Goal: Register for event/course

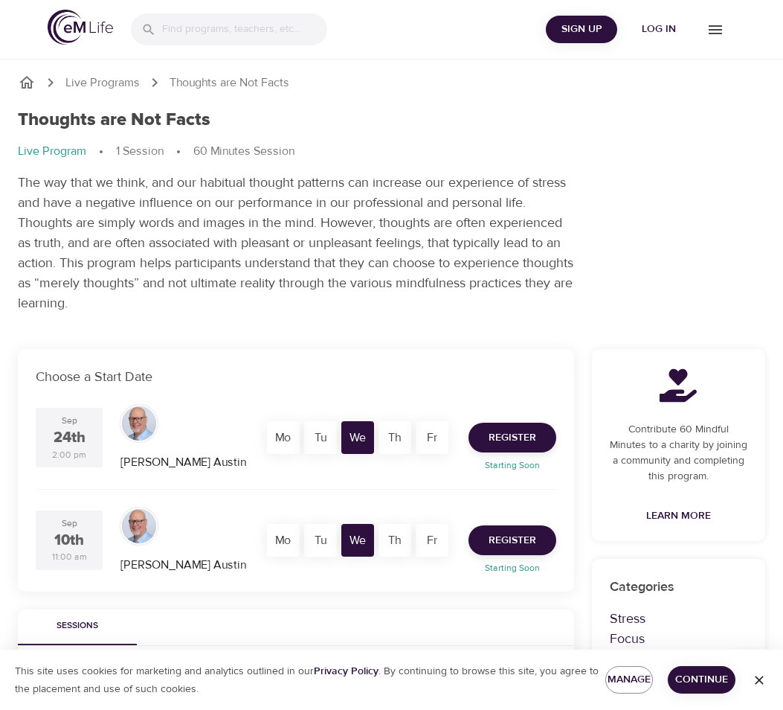
click at [414, 621] on div "Sessions" at bounding box center [296, 627] width 556 height 36
click at [489, 433] on span "Register" at bounding box center [513, 437] width 48 height 19
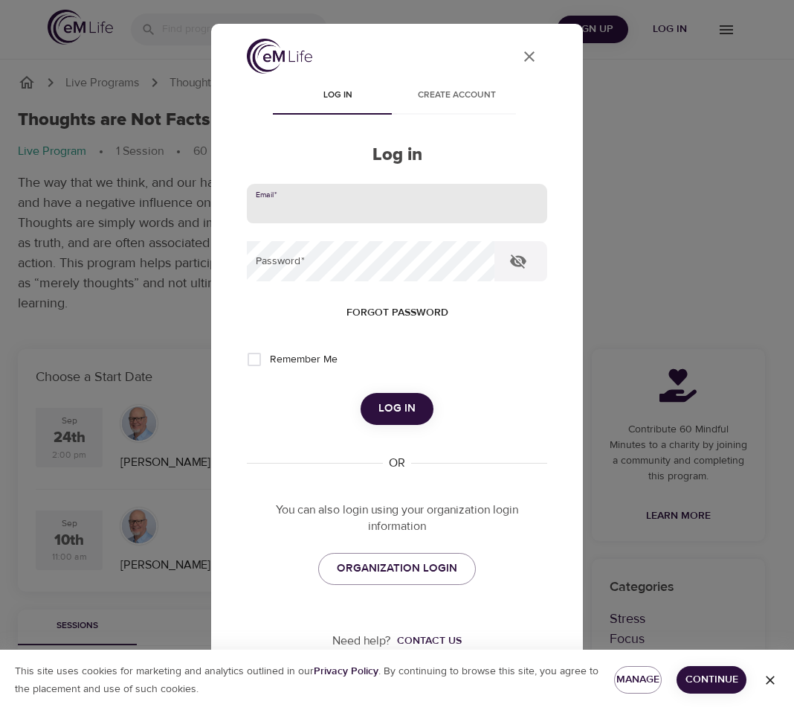
click at [417, 210] on input "email" at bounding box center [397, 204] width 301 height 40
type input "ramoscc1@aetna.com"
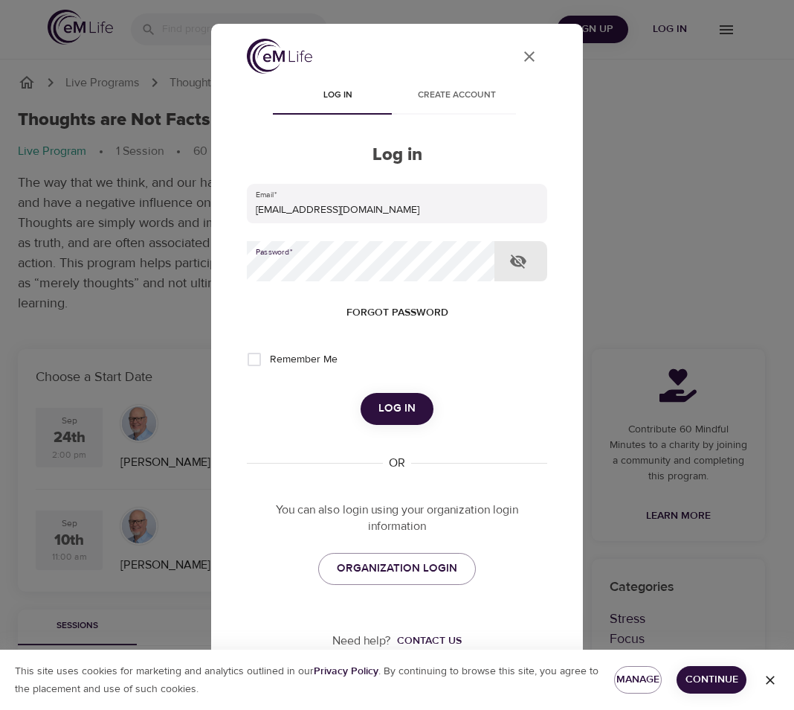
click at [519, 265] on icon "button" at bounding box center [518, 261] width 16 height 14
click at [379, 405] on span "Log in" at bounding box center [397, 408] width 37 height 19
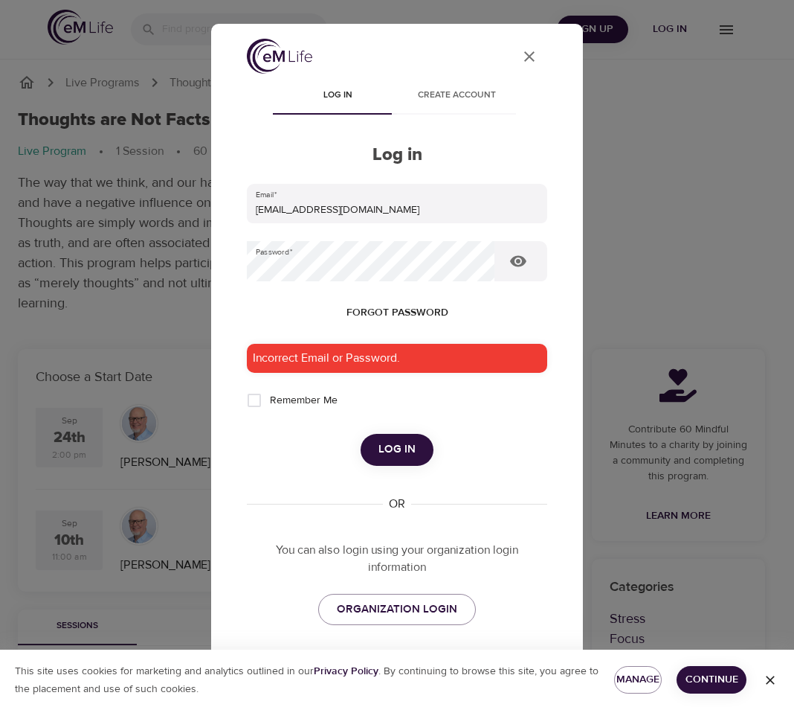
click at [353, 310] on span "Forgot password" at bounding box center [398, 312] width 102 height 19
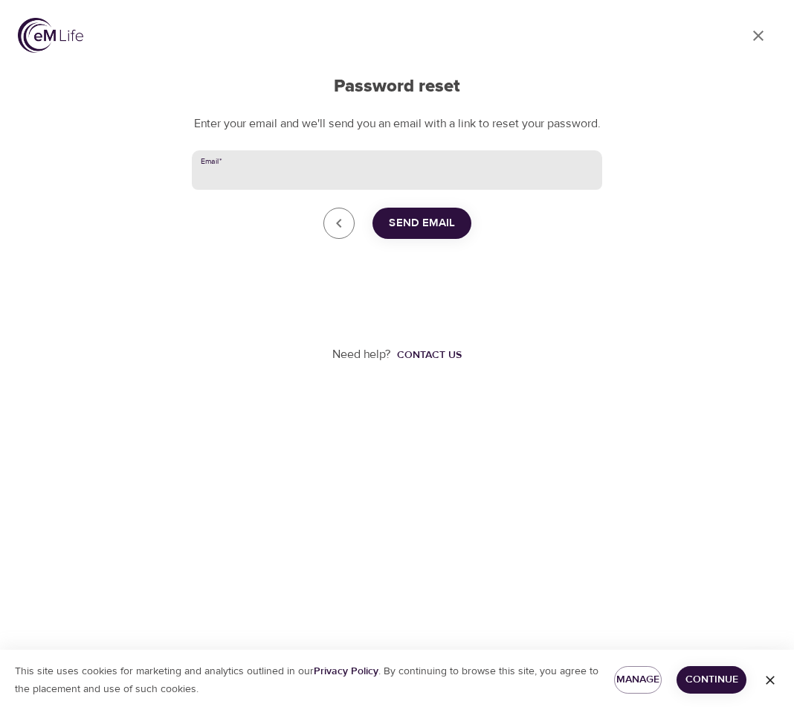
click at [308, 190] on input "Email   *" at bounding box center [397, 170] width 411 height 40
type input "ramoscc1@aetna.com"
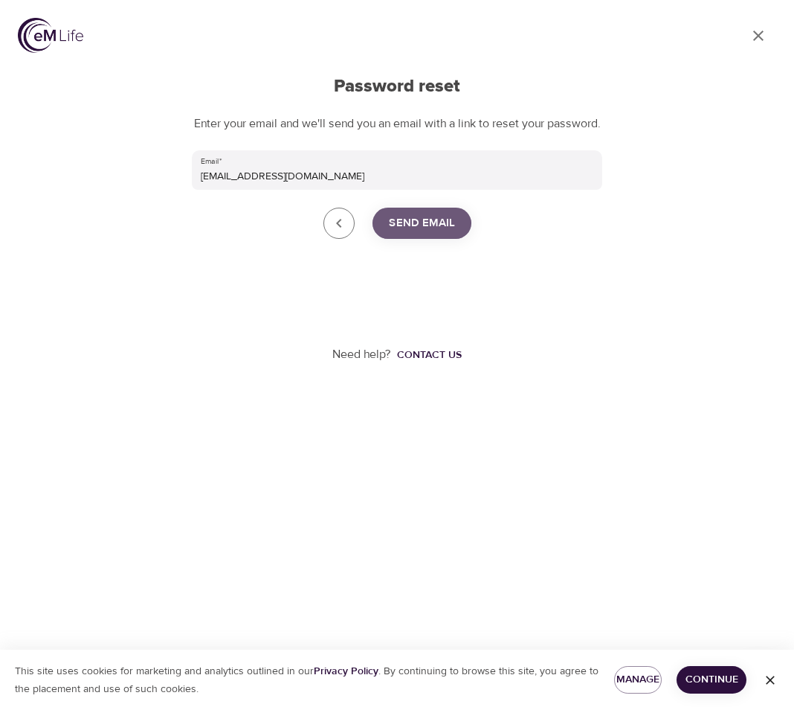
click at [388, 239] on button "Send Email" at bounding box center [422, 223] width 99 height 31
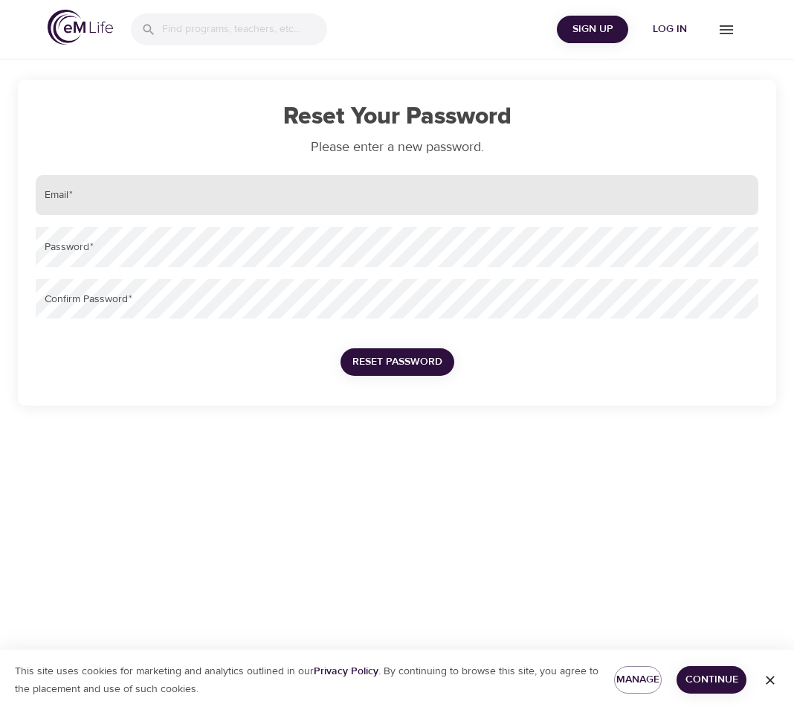
click at [305, 190] on input "email" at bounding box center [397, 195] width 723 height 40
type input "ramoscc1@aetna.com"
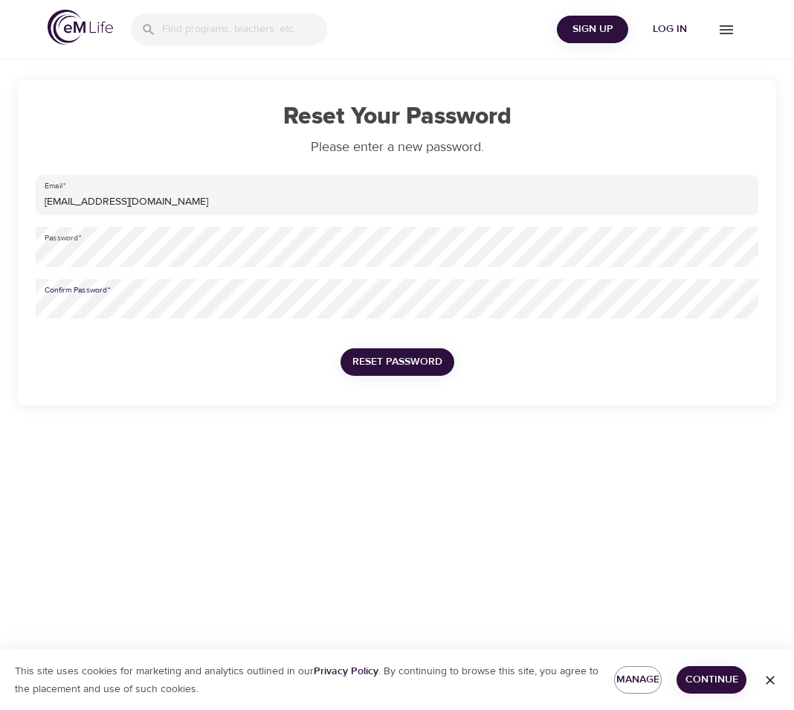
click at [408, 361] on span "Reset Password" at bounding box center [398, 362] width 90 height 19
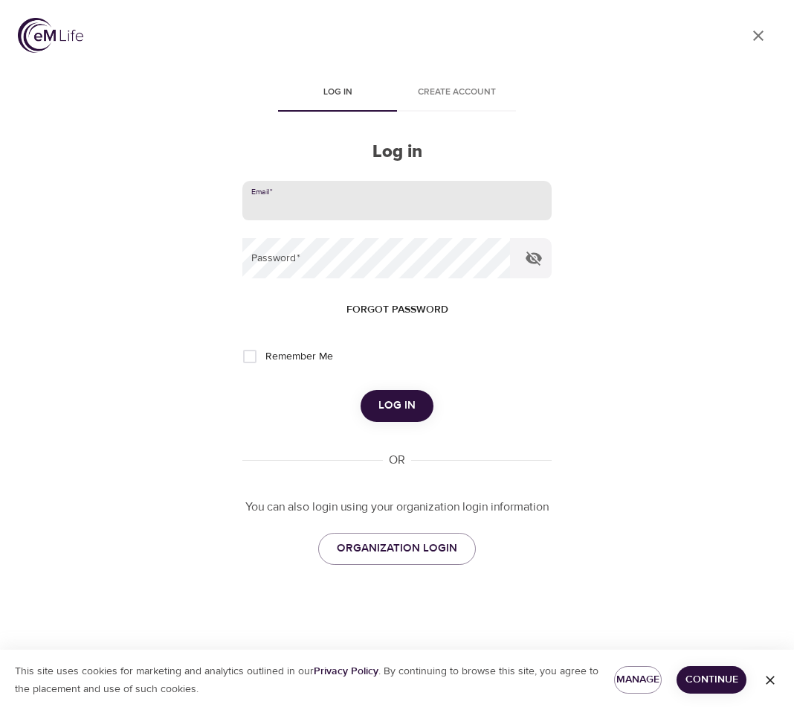
click at [382, 204] on input "email" at bounding box center [396, 201] width 309 height 40
type input "ramoscc1@aetna.com"
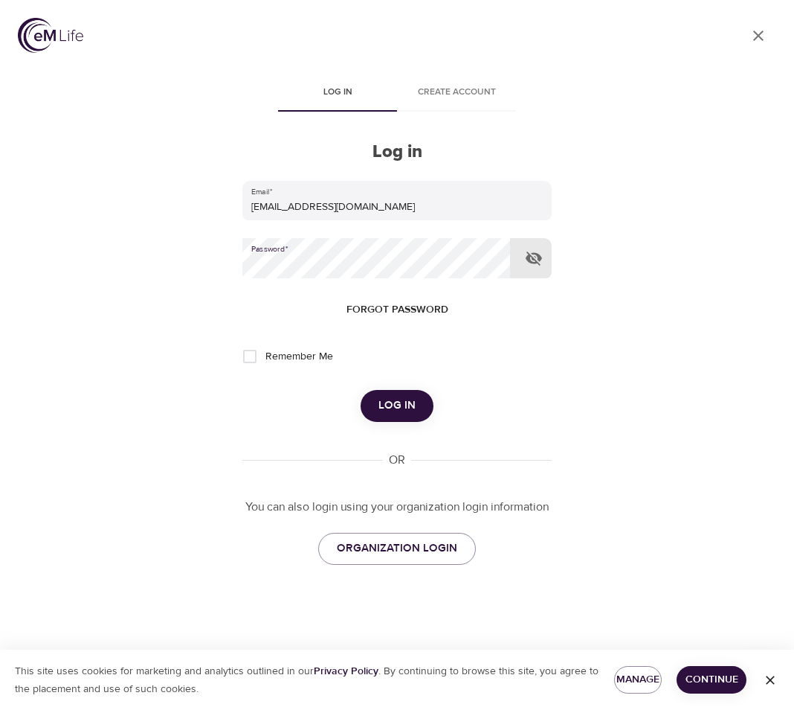
click at [248, 358] on input "Remember Me" at bounding box center [249, 356] width 31 height 31
checkbox input "true"
click at [370, 403] on button "Log in" at bounding box center [397, 405] width 73 height 31
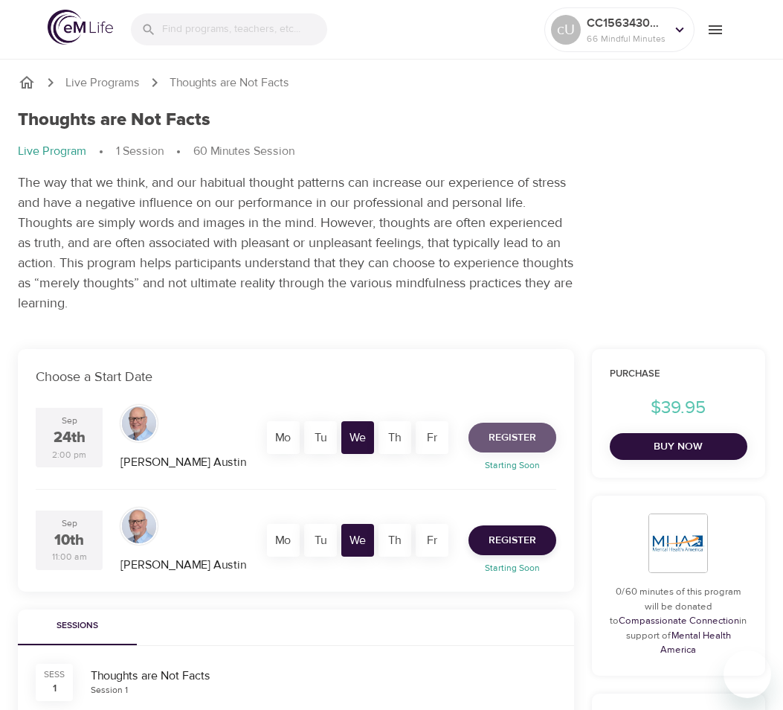
click at [530, 439] on span "Register" at bounding box center [513, 437] width 48 height 19
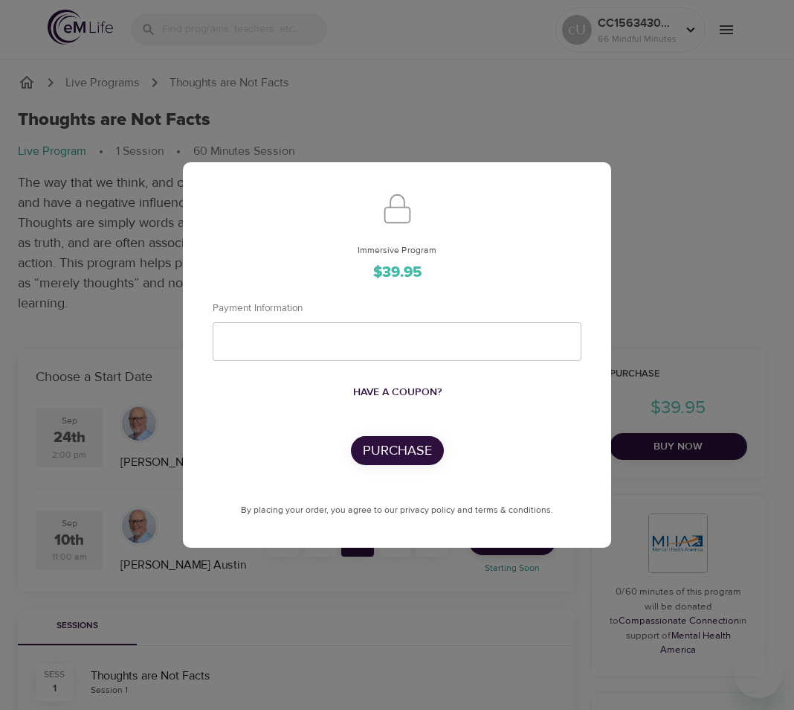
click at [673, 155] on div "Immersive Program $39.95 Payment Information Have a coupon? Purchase By placing…" at bounding box center [397, 355] width 794 height 710
